Goal: Task Accomplishment & Management: Use online tool/utility

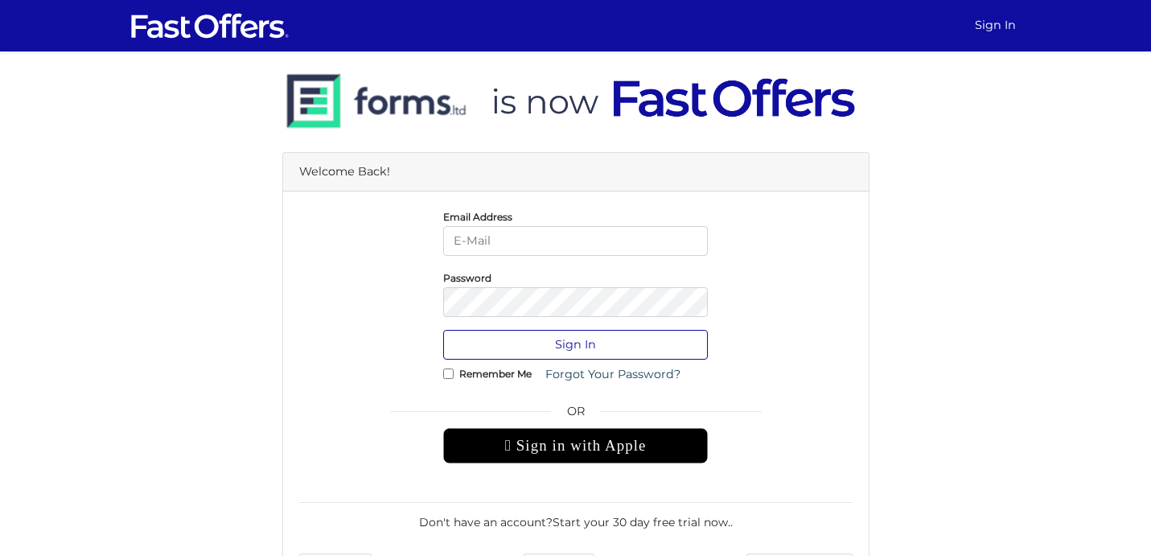
type input "[PERSON_NAME][EMAIL_ADDRESS][DOMAIN_NAME]"
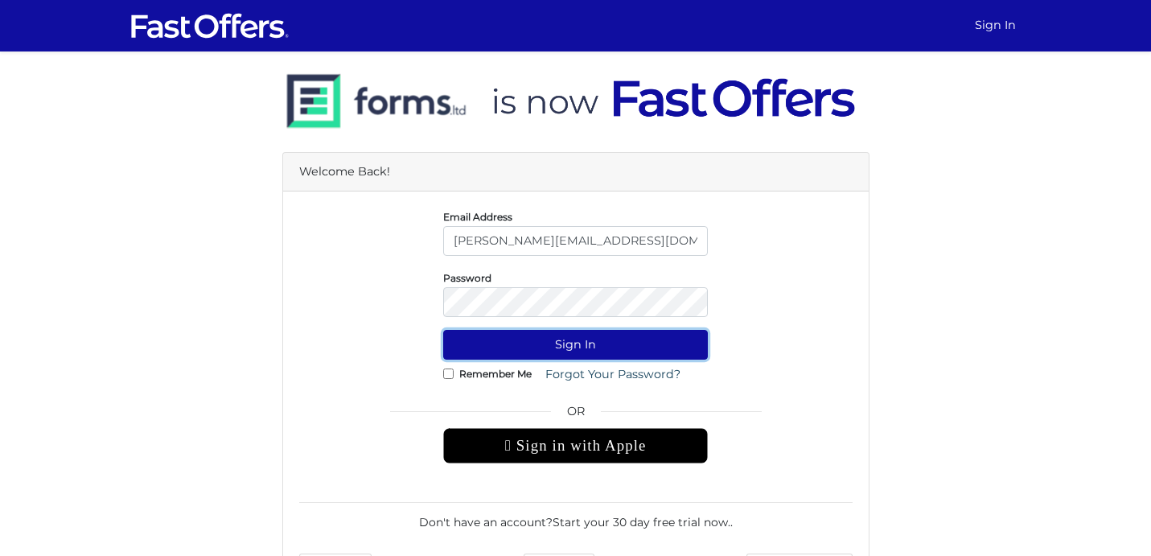
click at [578, 343] on button "Sign In" at bounding box center [575, 345] width 265 height 30
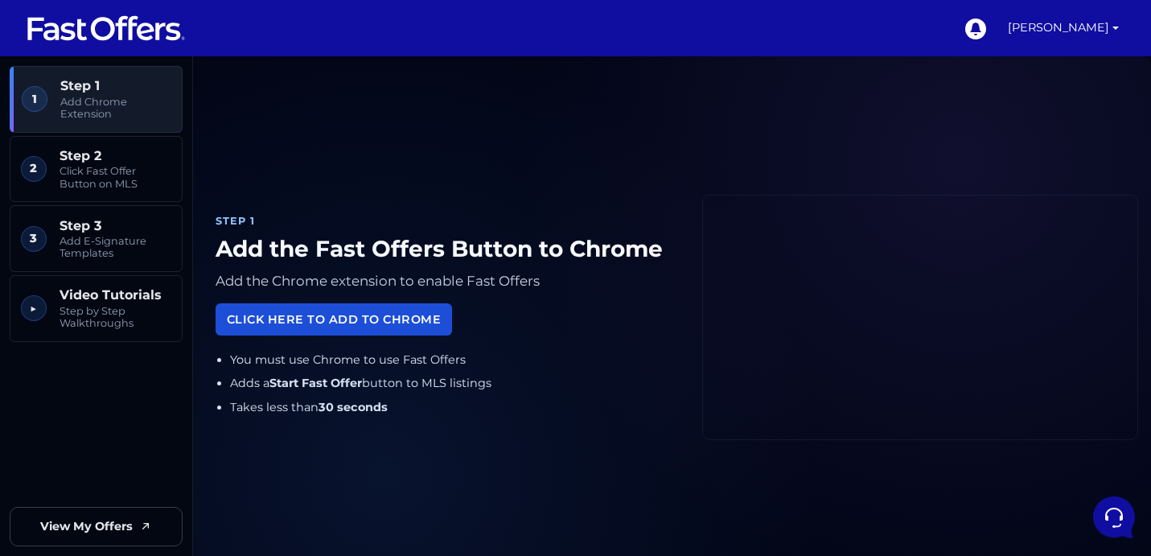
click at [374, 323] on link "Click Here to Add to Chrome" at bounding box center [334, 318] width 236 height 31
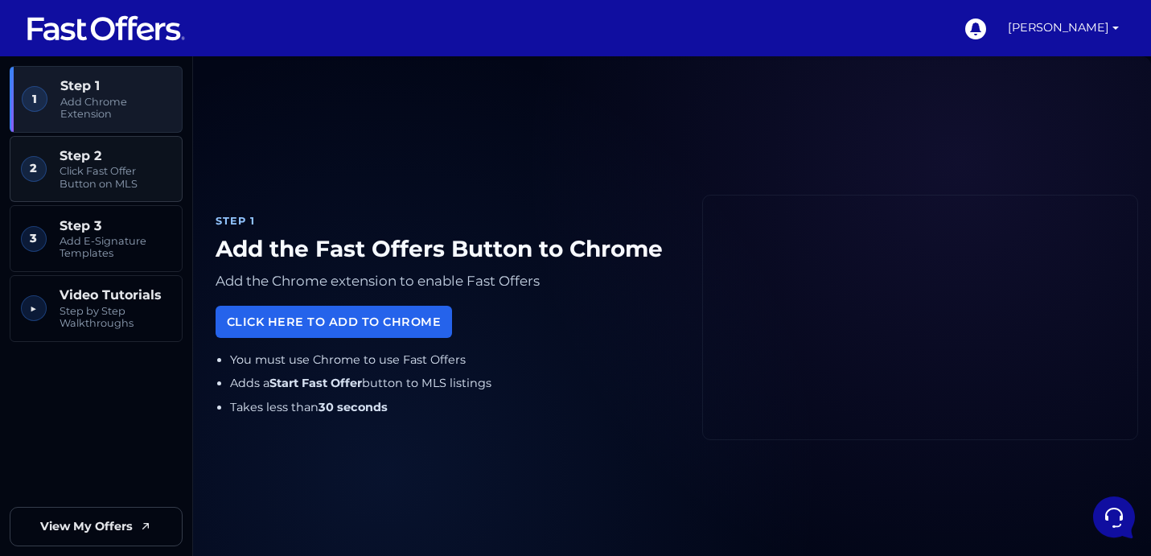
click at [84, 176] on span "Click Fast Offer Button on MLS" at bounding box center [116, 177] width 112 height 25
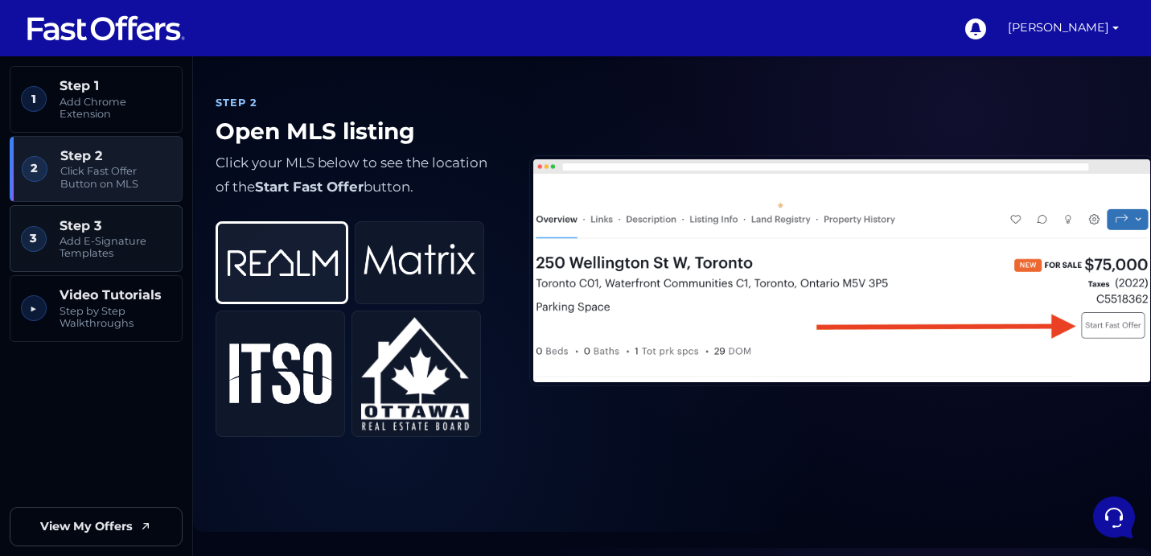
scroll to position [594, 0]
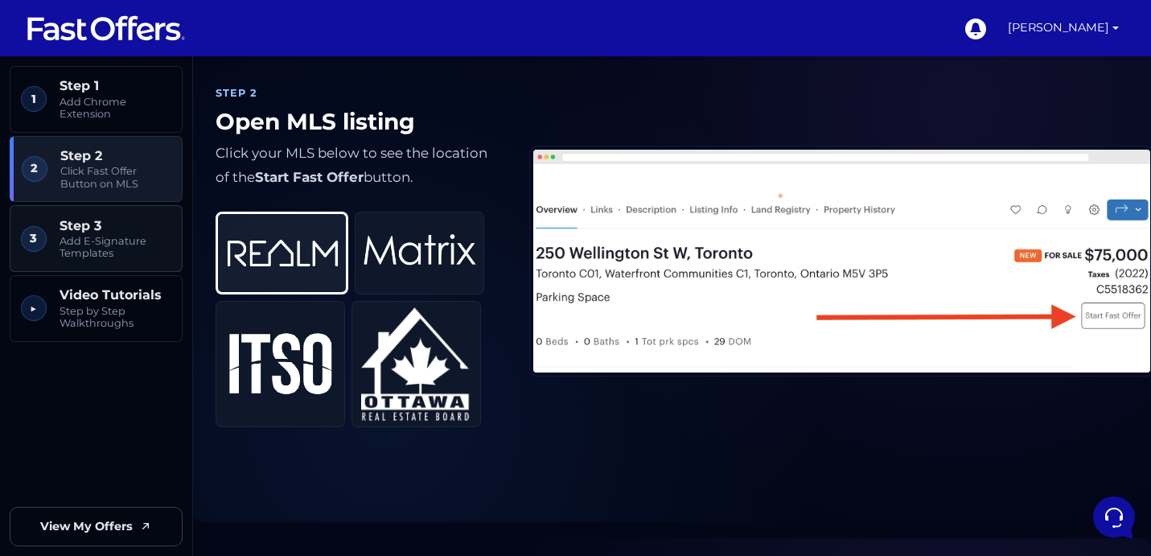
click at [99, 232] on span "Step 3" at bounding box center [116, 225] width 112 height 15
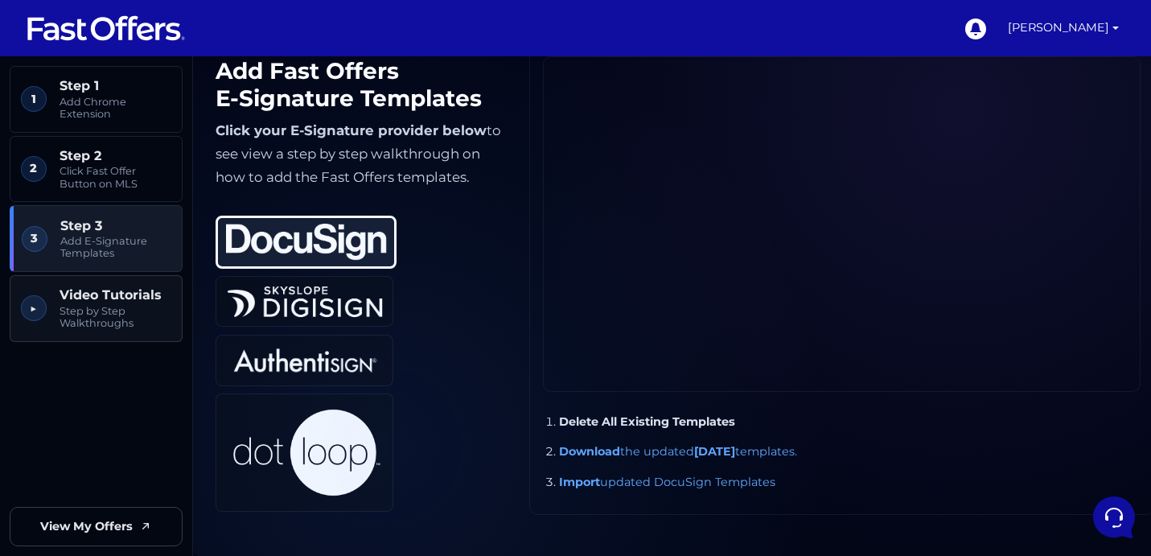
click at [99, 305] on span "Step by Step Walkthroughs" at bounding box center [116, 317] width 112 height 25
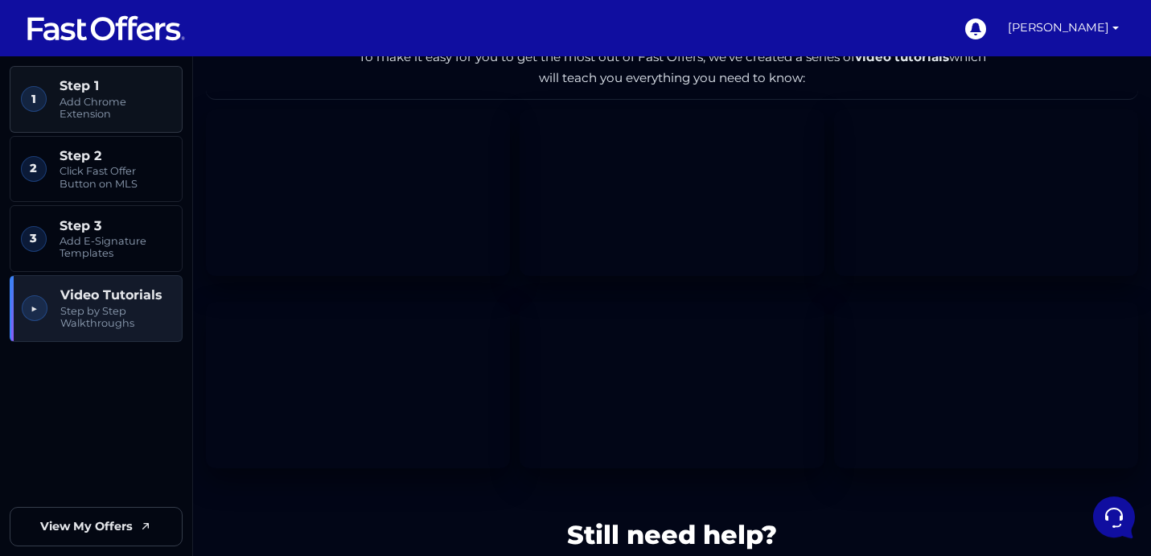
scroll to position [2230, 0]
click at [124, 121] on link "1 Step 1 Add Chrome Extension" at bounding box center [96, 99] width 173 height 67
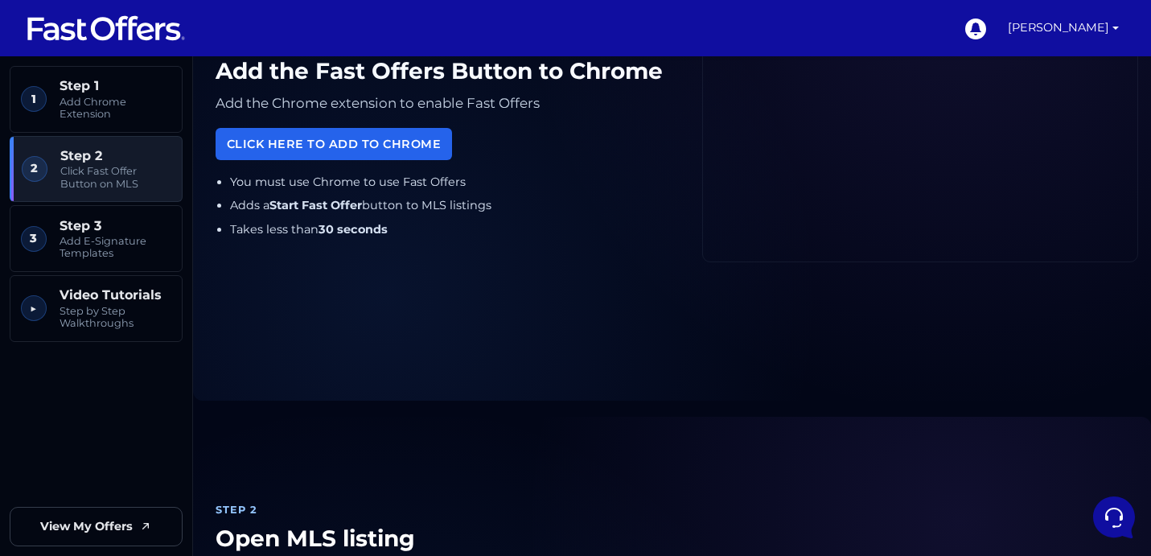
scroll to position [56, 0]
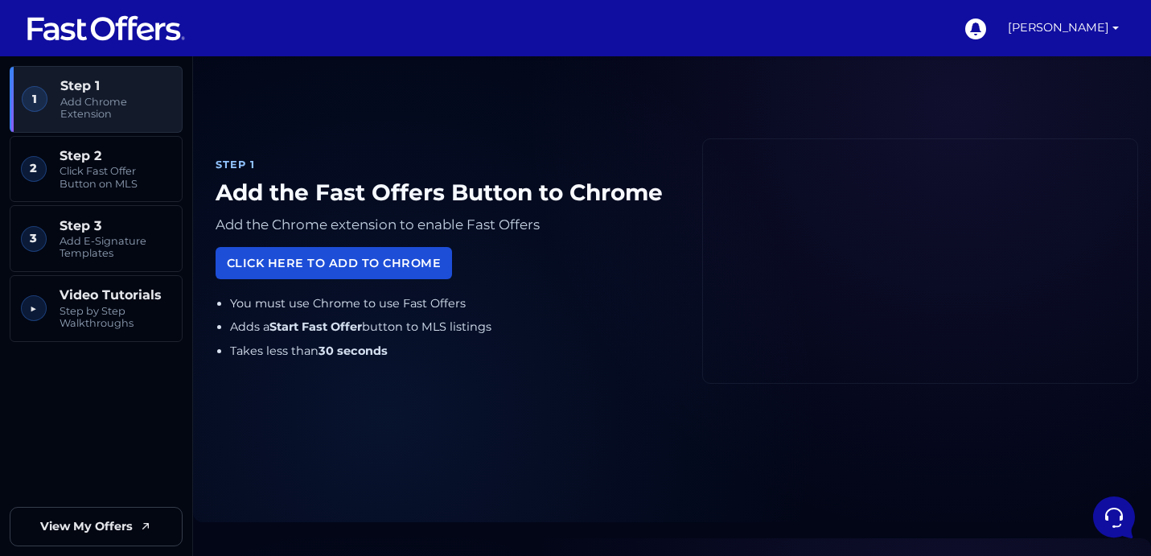
click at [386, 278] on link "Click Here to Add to Chrome" at bounding box center [334, 262] width 236 height 31
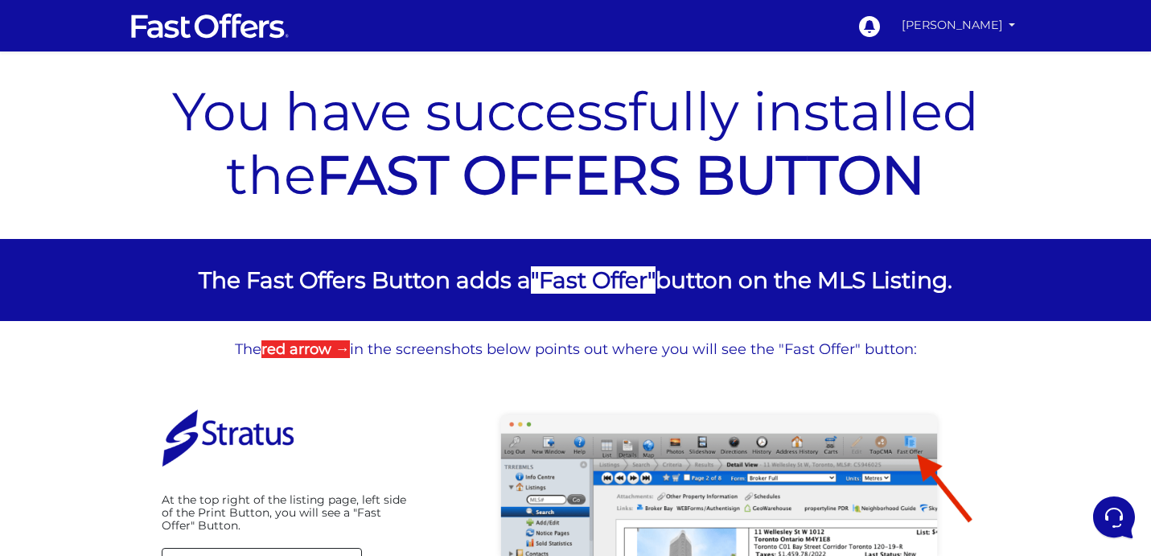
click at [1014, 27] on link "Ayan Deb" at bounding box center [958, 25] width 127 height 31
click at [578, 72] on div "You have successfully installed the FAST OFFERS BUTTON" at bounding box center [576, 147] width 869 height 183
click at [1009, 22] on link "Ayan Deb" at bounding box center [958, 25] width 127 height 31
click at [1056, 109] on div "You have successfully installed the FAST OFFERS BUTTON" at bounding box center [575, 144] width 1151 height 187
